Goal: Task Accomplishment & Management: Use online tool/utility

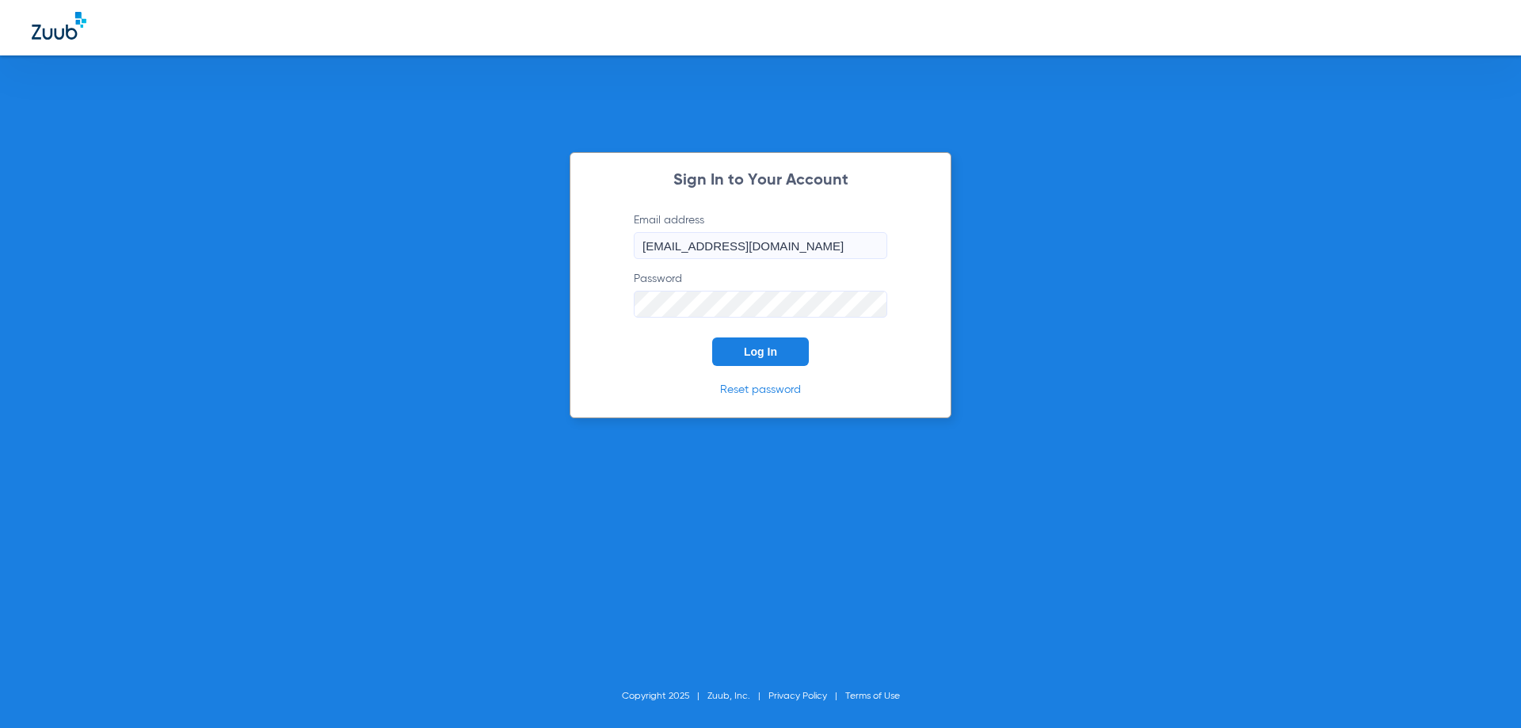
drag, startPoint x: 0, startPoint y: 0, endPoint x: 770, endPoint y: 249, distance: 809.3
click at [770, 249] on input "[EMAIL_ADDRESS][DOMAIN_NAME]" at bounding box center [761, 245] width 254 height 27
drag, startPoint x: 778, startPoint y: 348, endPoint x: 719, endPoint y: 361, distance: 60.2
click at [776, 348] on button "Log In" at bounding box center [760, 352] width 97 height 29
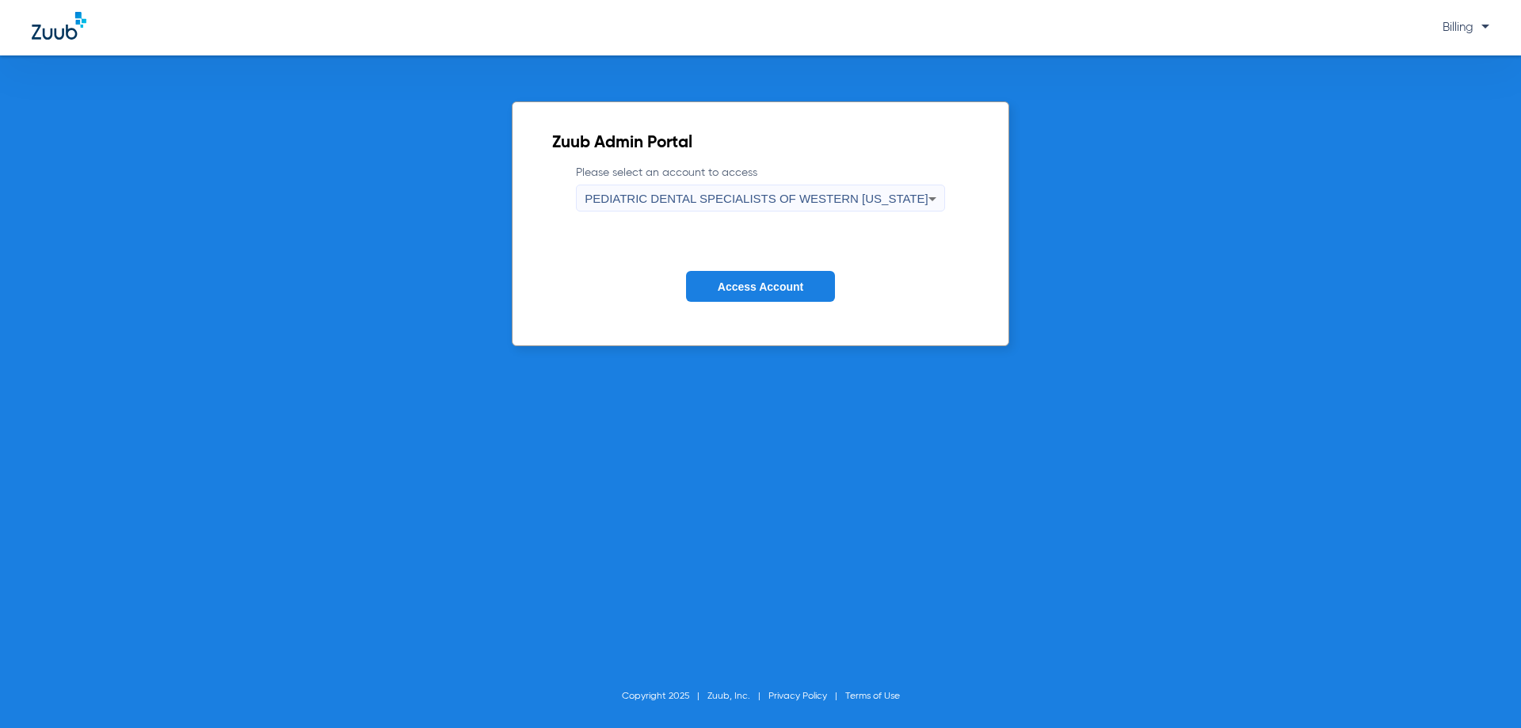
click at [773, 288] on span "Access Account" at bounding box center [761, 286] width 86 height 13
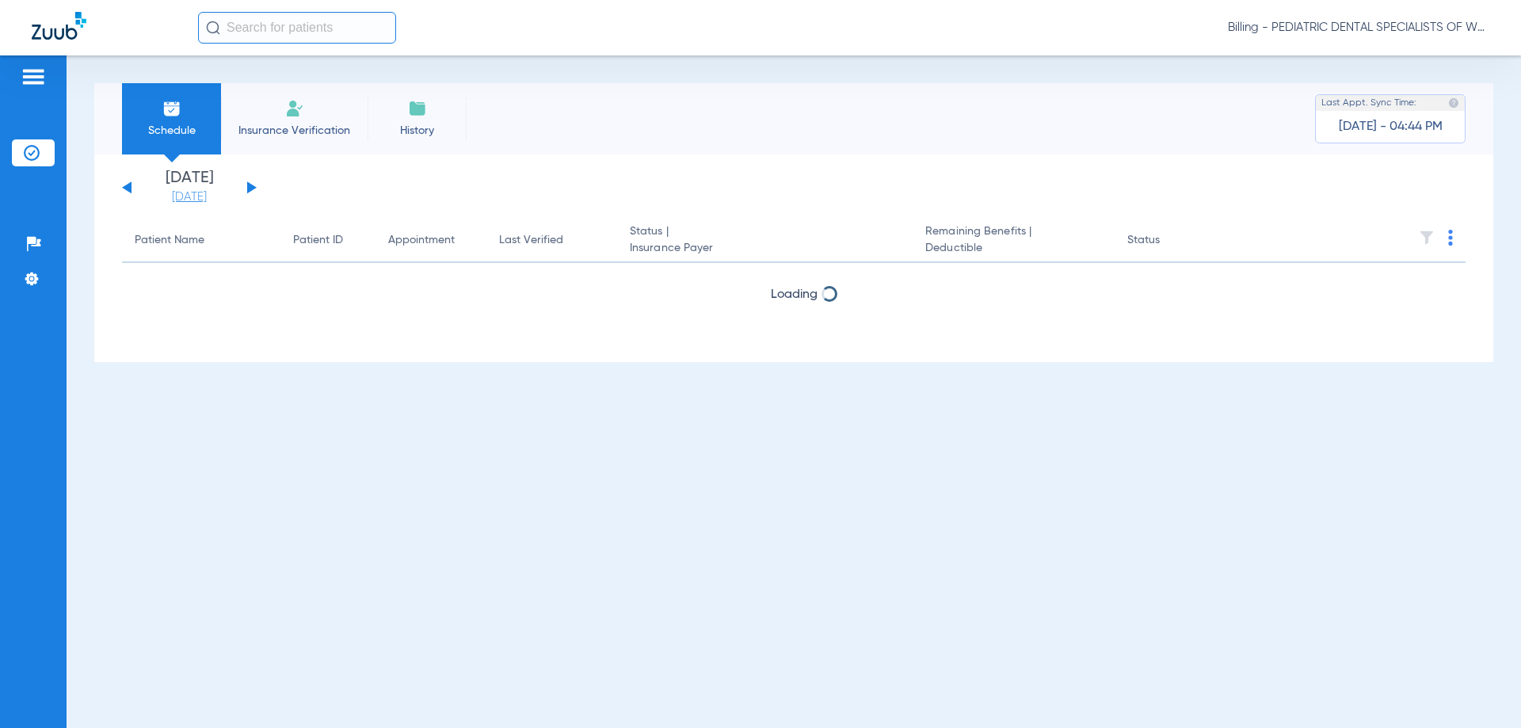
click at [203, 189] on link "[DATE]" at bounding box center [189, 197] width 95 height 16
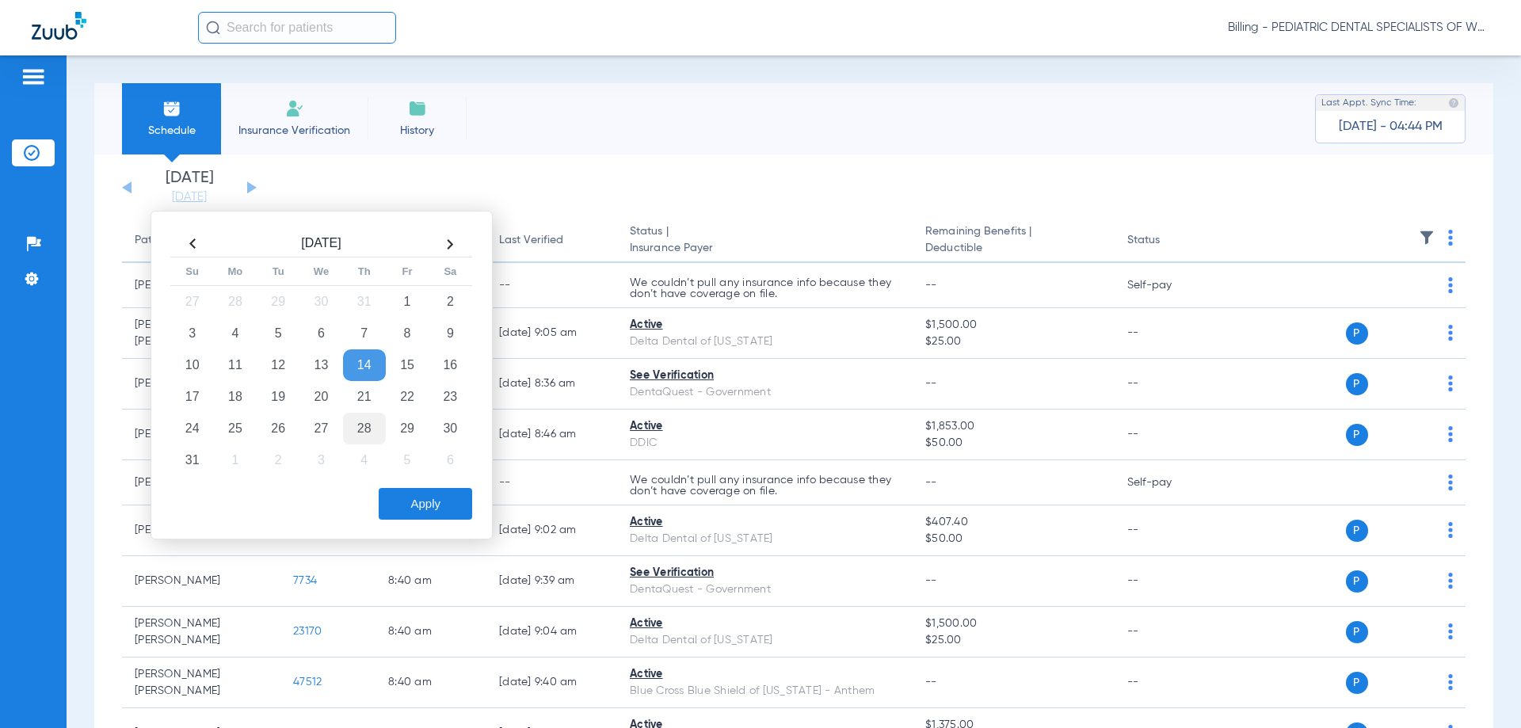
click at [360, 430] on td "28" at bounding box center [364, 429] width 43 height 32
click at [419, 519] on button "Apply" at bounding box center [425, 504] width 93 height 32
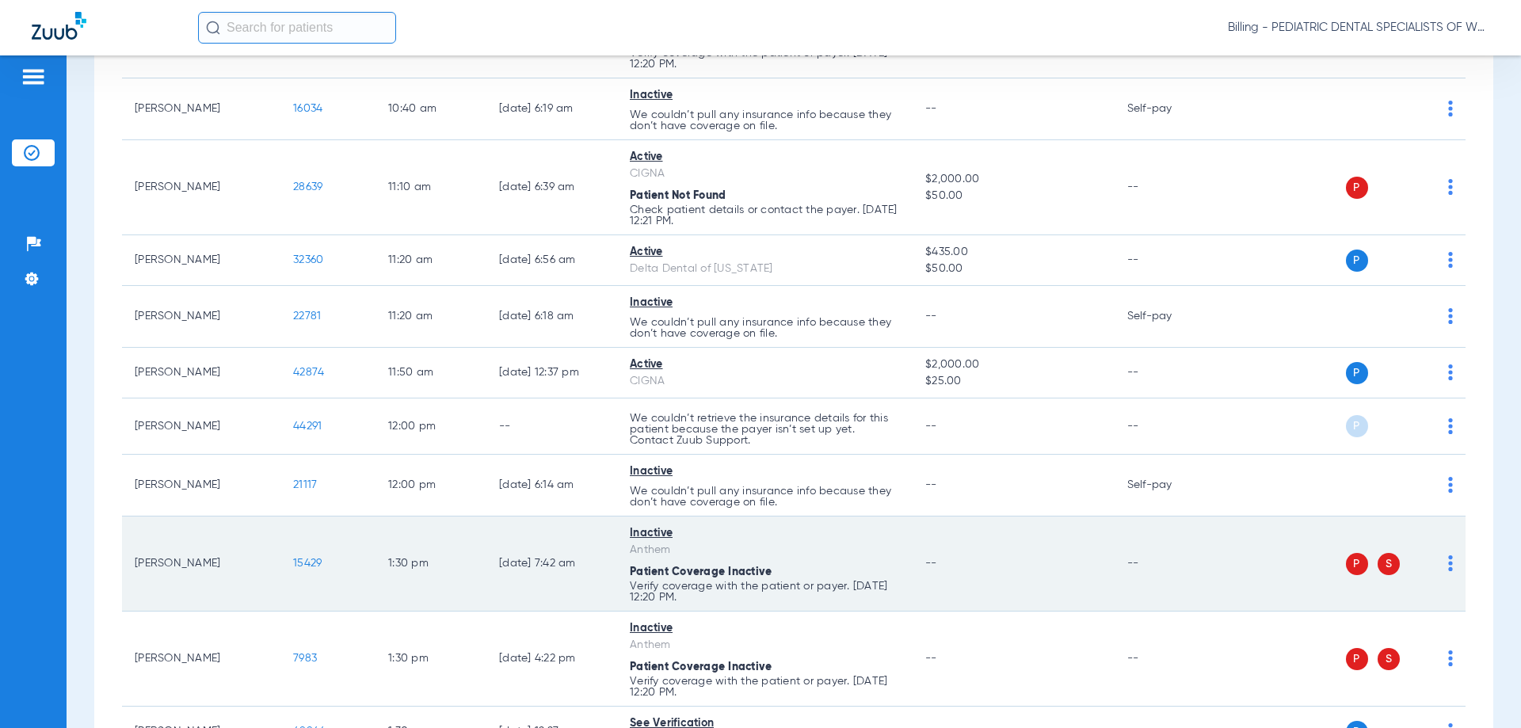
scroll to position [1133, 0]
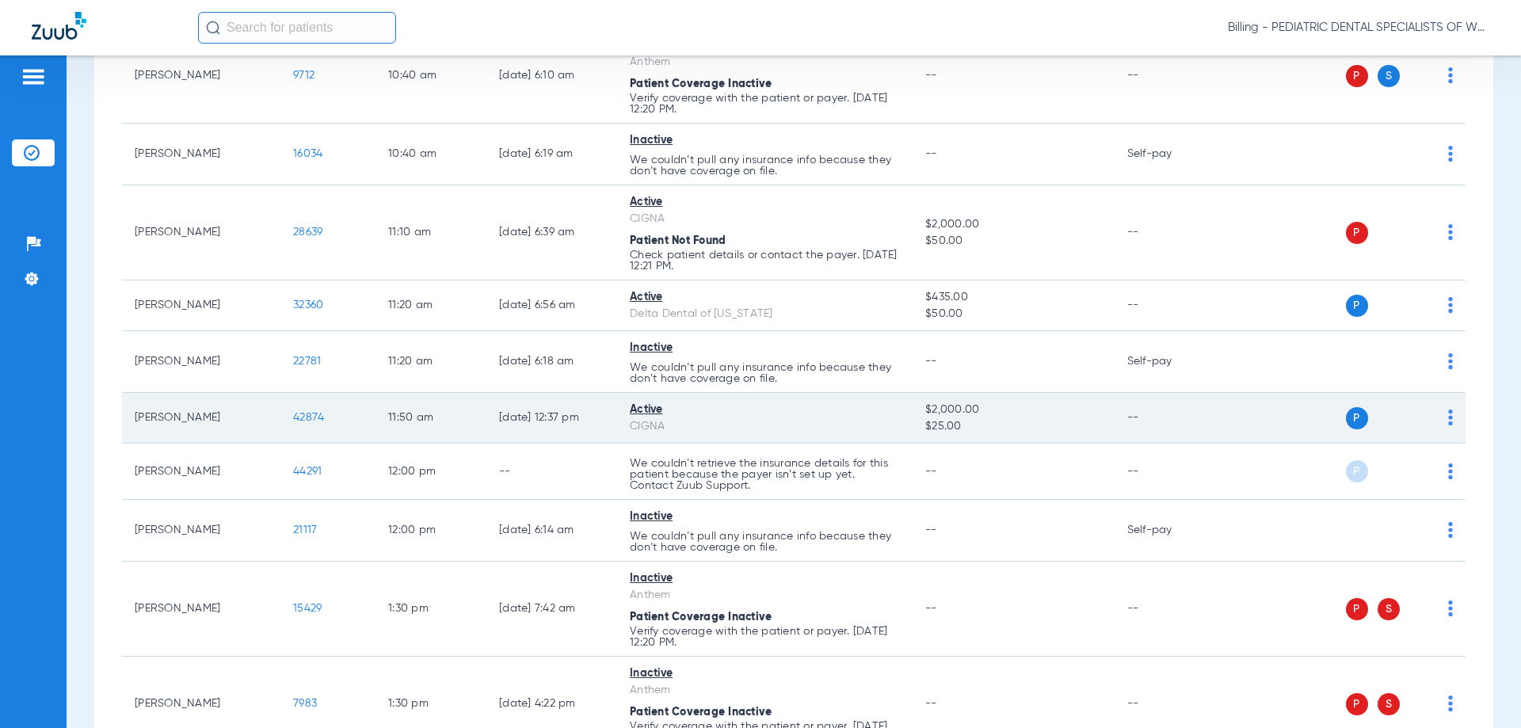
click at [1448, 421] on img at bounding box center [1450, 418] width 5 height 16
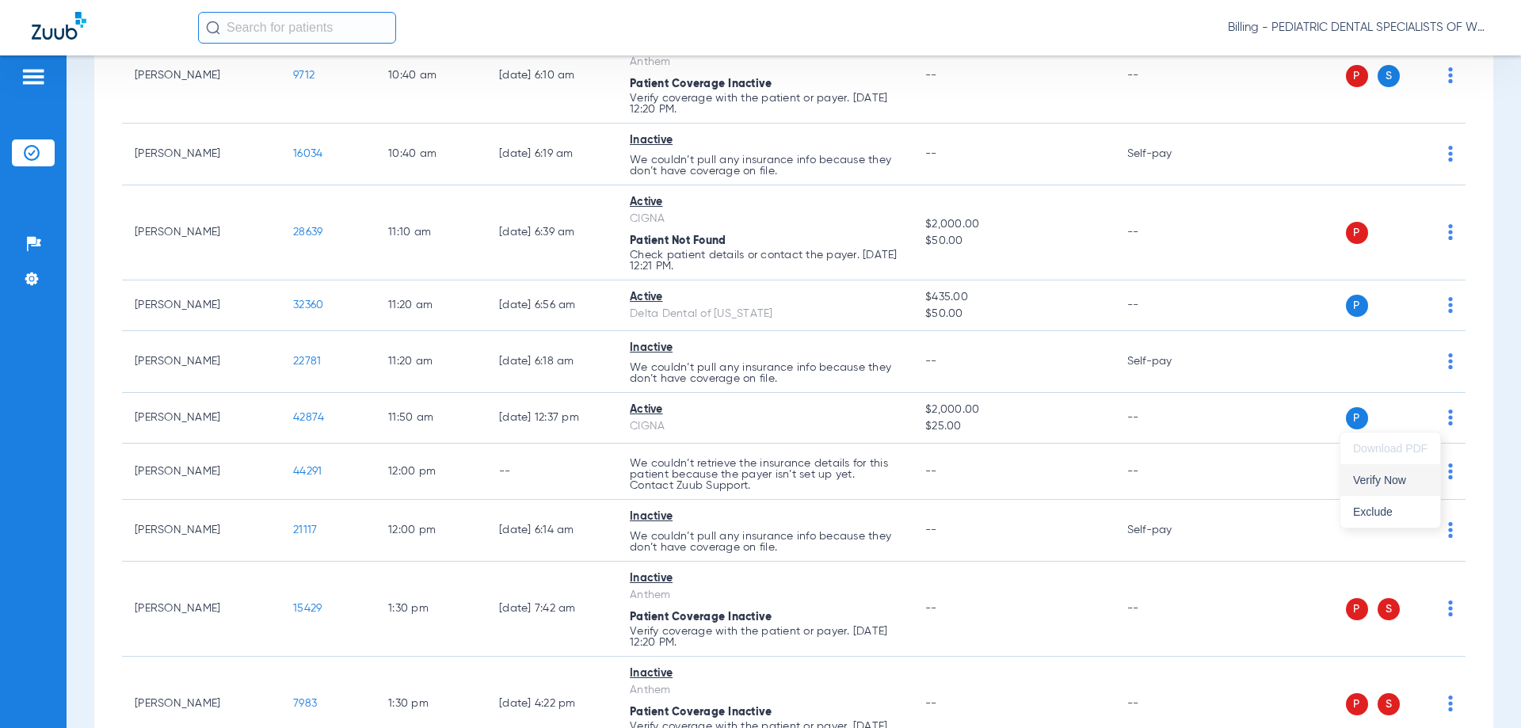
click at [1407, 471] on button "Verify Now" at bounding box center [1391, 480] width 100 height 32
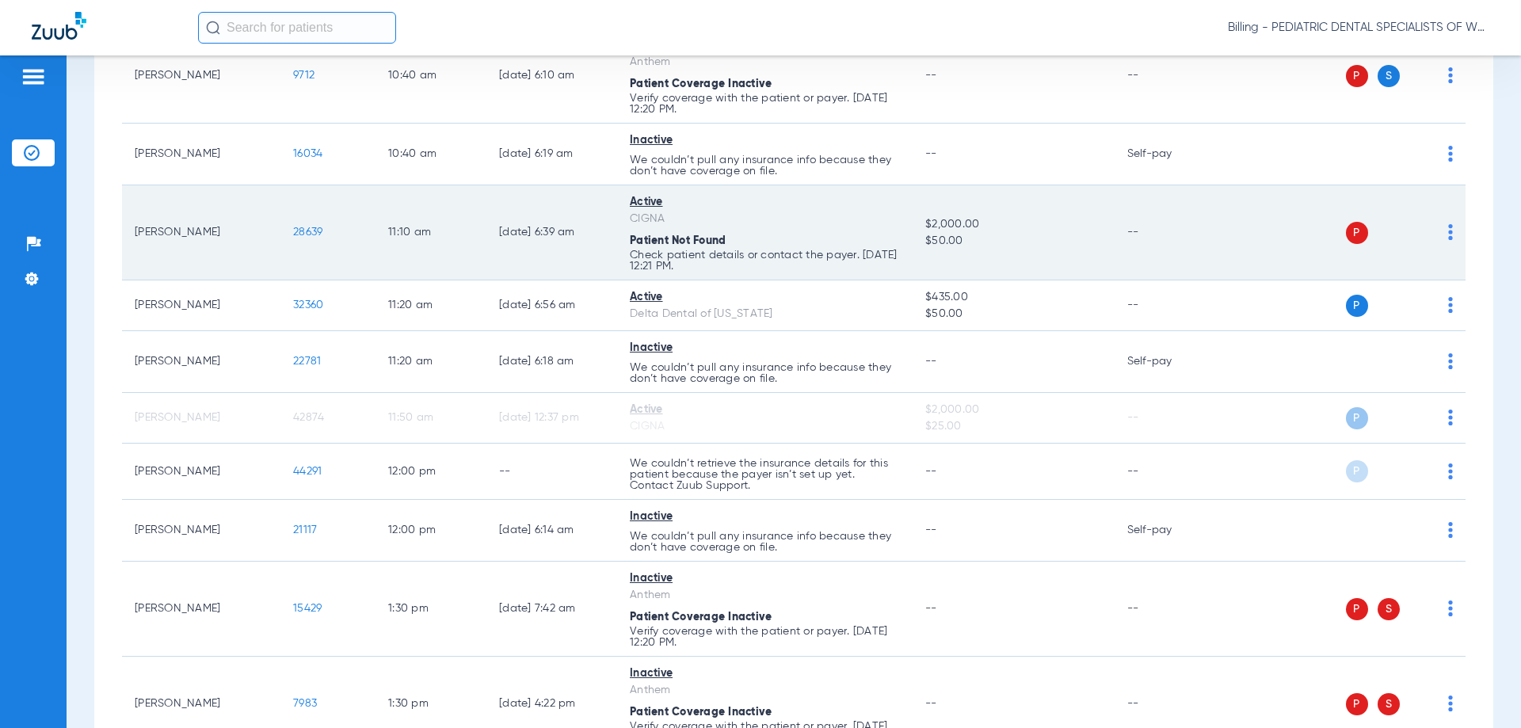
click at [1448, 234] on img at bounding box center [1450, 232] width 5 height 16
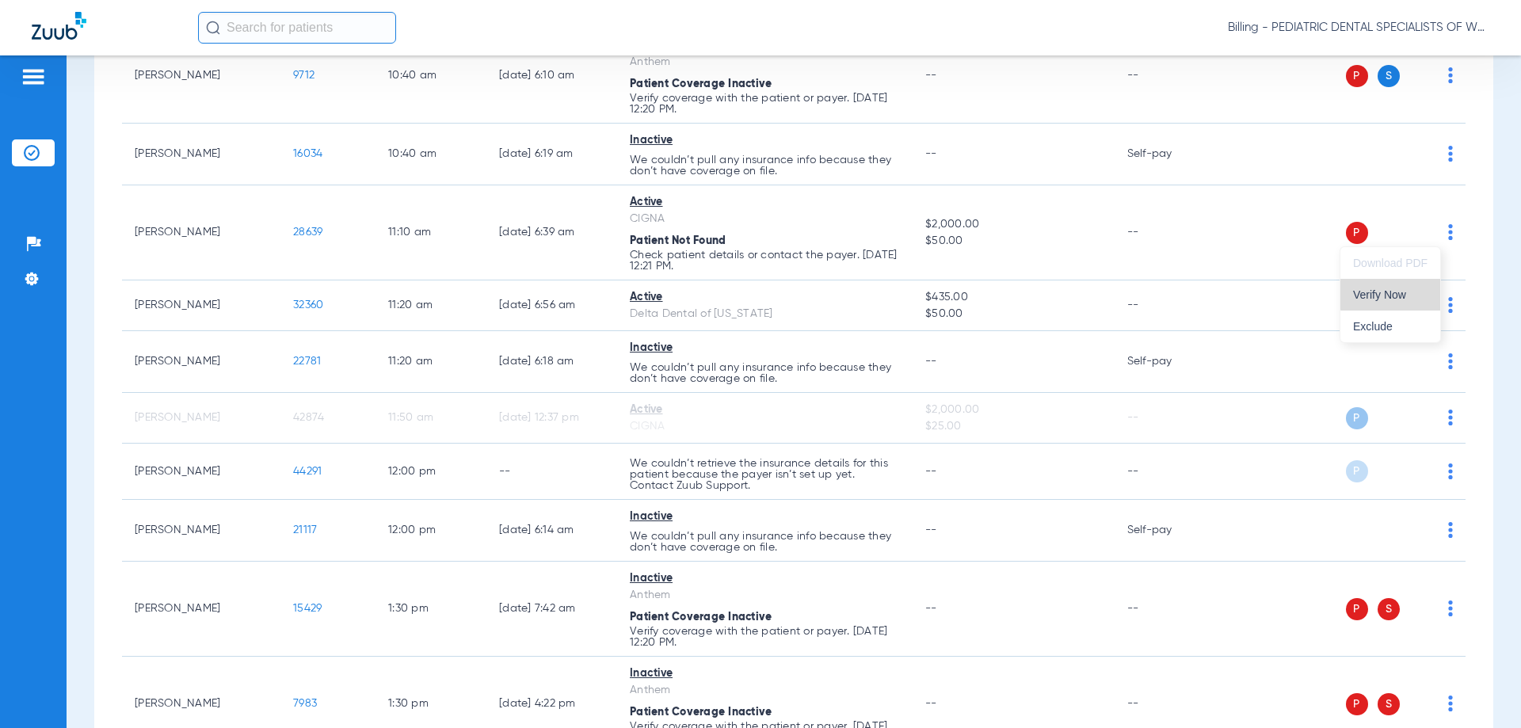
click at [1410, 292] on span "Verify Now" at bounding box center [1390, 294] width 74 height 11
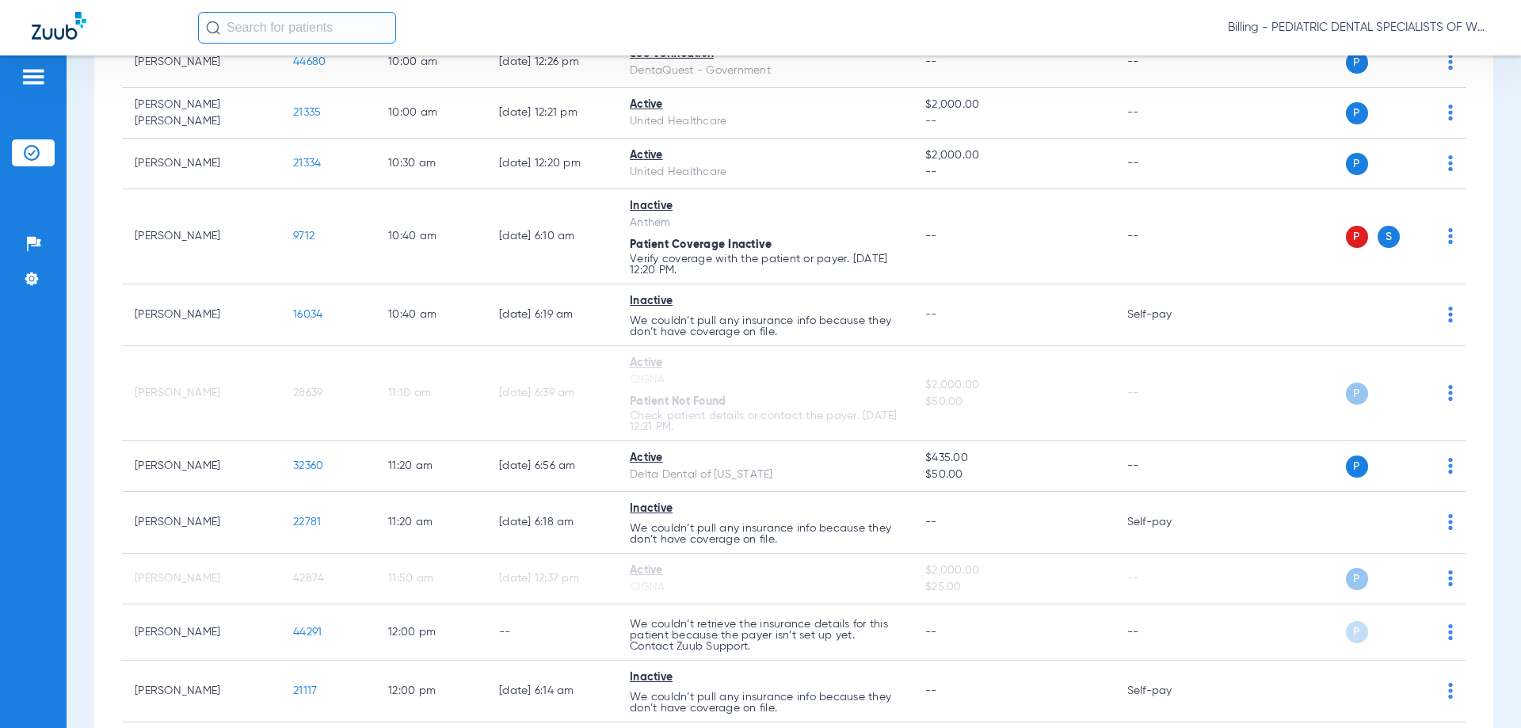
scroll to position [975, 0]
